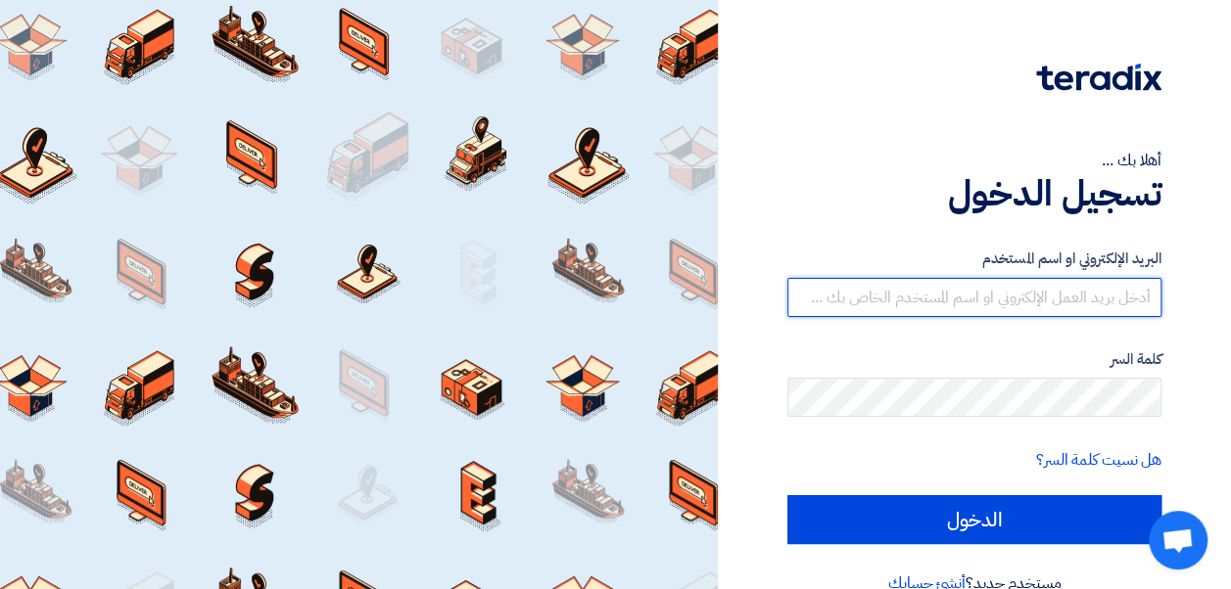
type input "[EMAIL_ADDRESS][DOMAIN_NAME]"
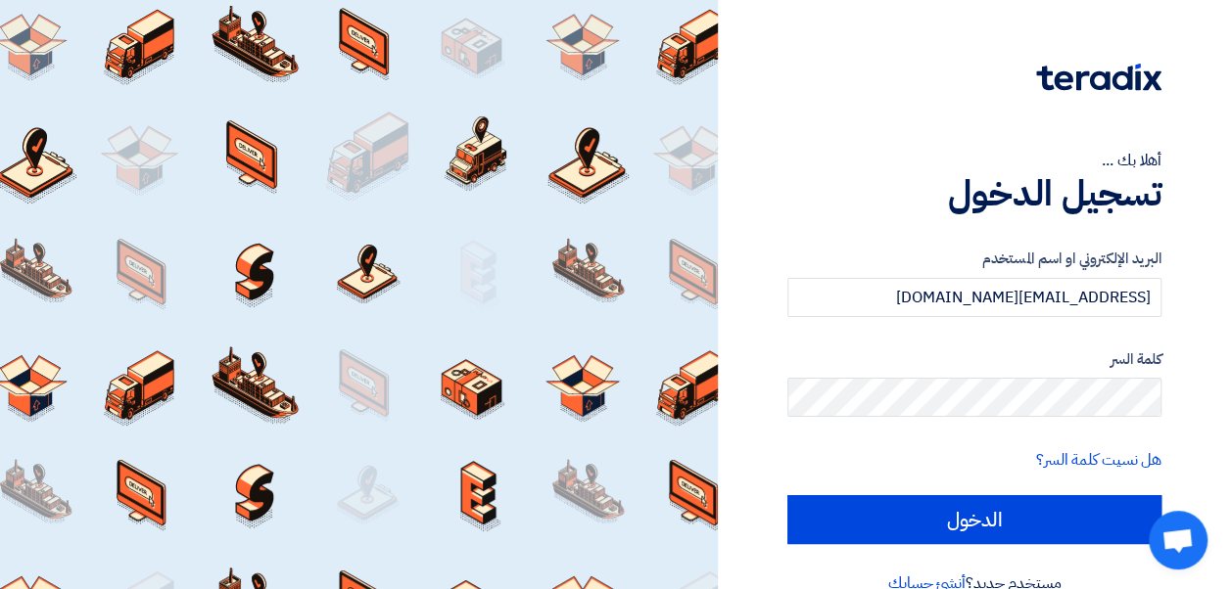
scroll to position [37, 0]
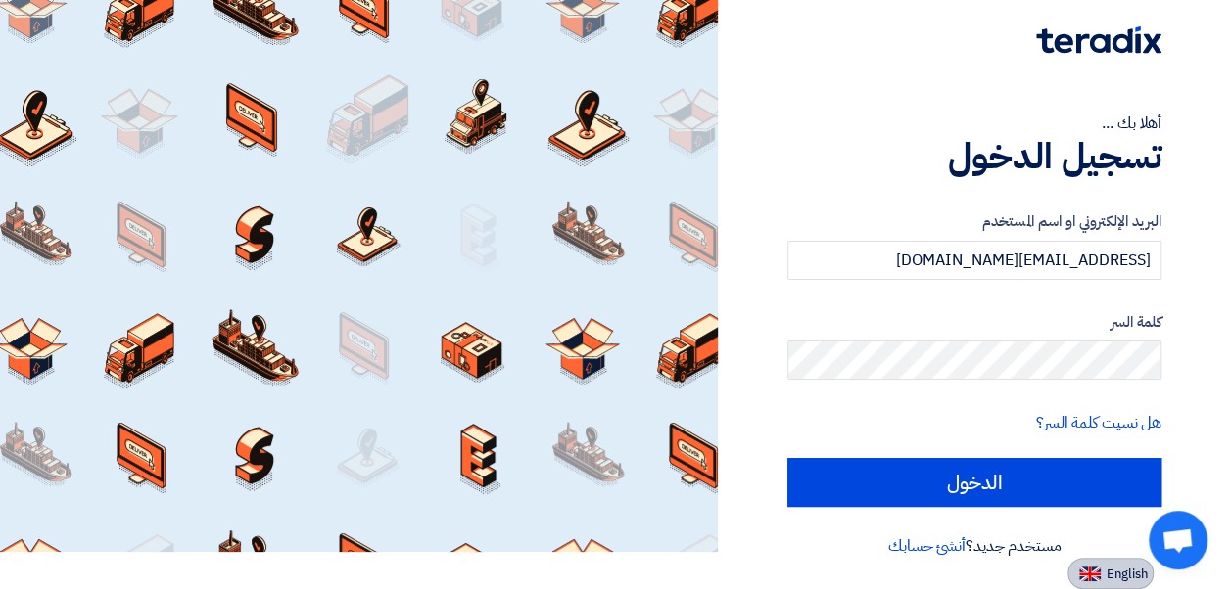
click at [1126, 568] on span "English" at bounding box center [1126, 575] width 41 height 14
type input "Sign in"
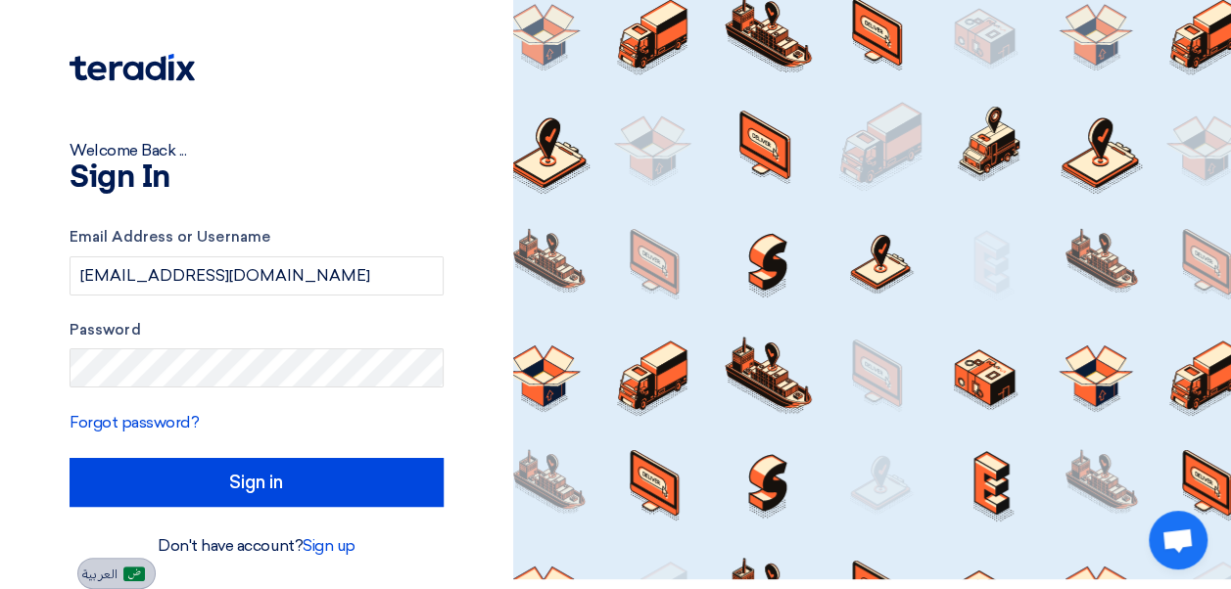
scroll to position [10, 0]
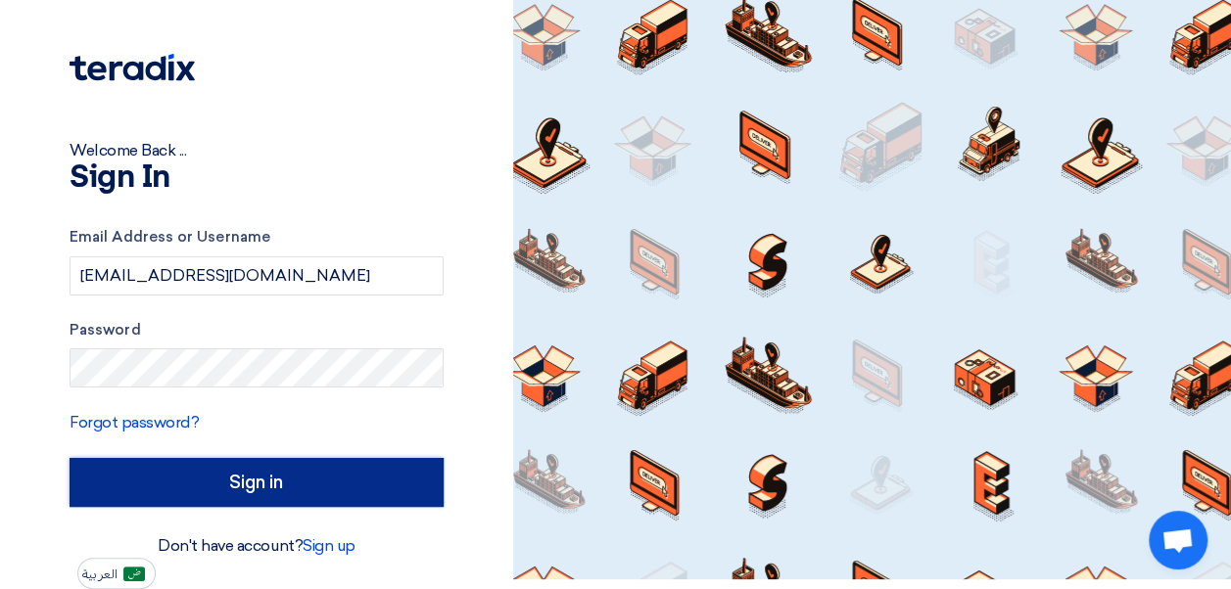
click at [322, 481] on input "Sign in" at bounding box center [257, 482] width 374 height 49
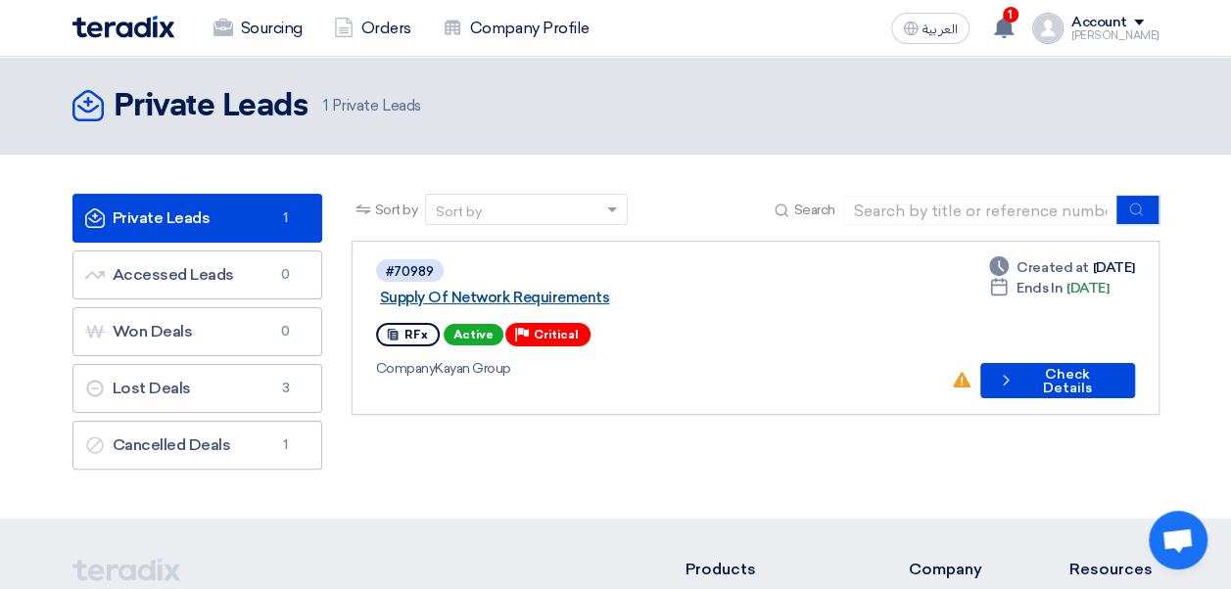
click at [593, 289] on link "Supply Of Network Requirements" at bounding box center [625, 298] width 490 height 18
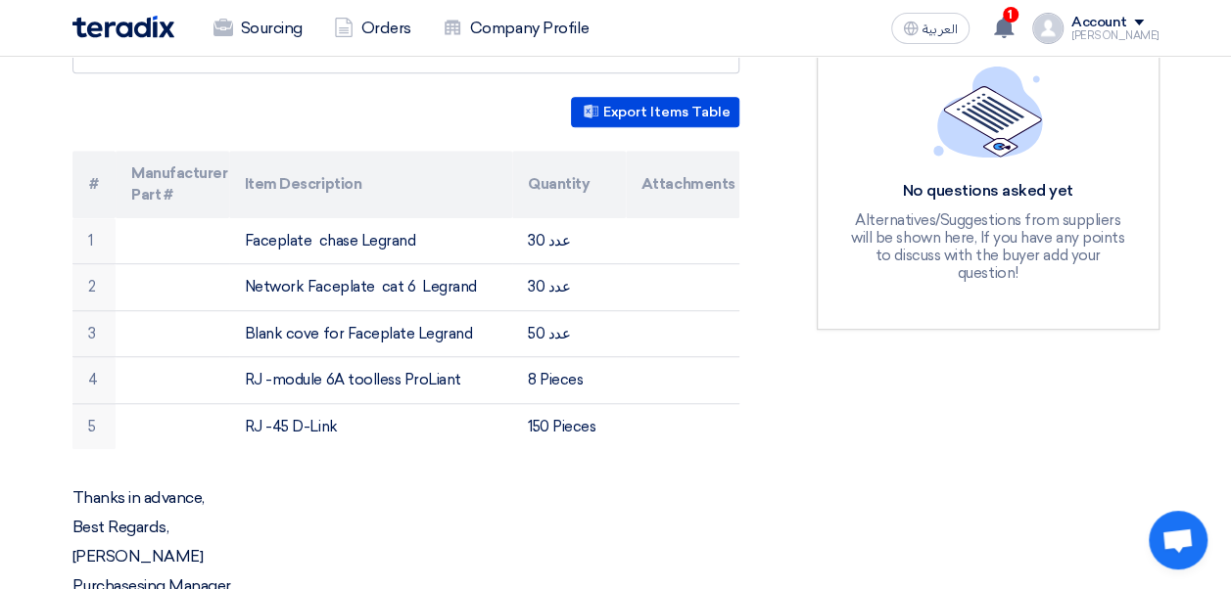
scroll to position [568, 0]
